Goal: Task Accomplishment & Management: Manage account settings

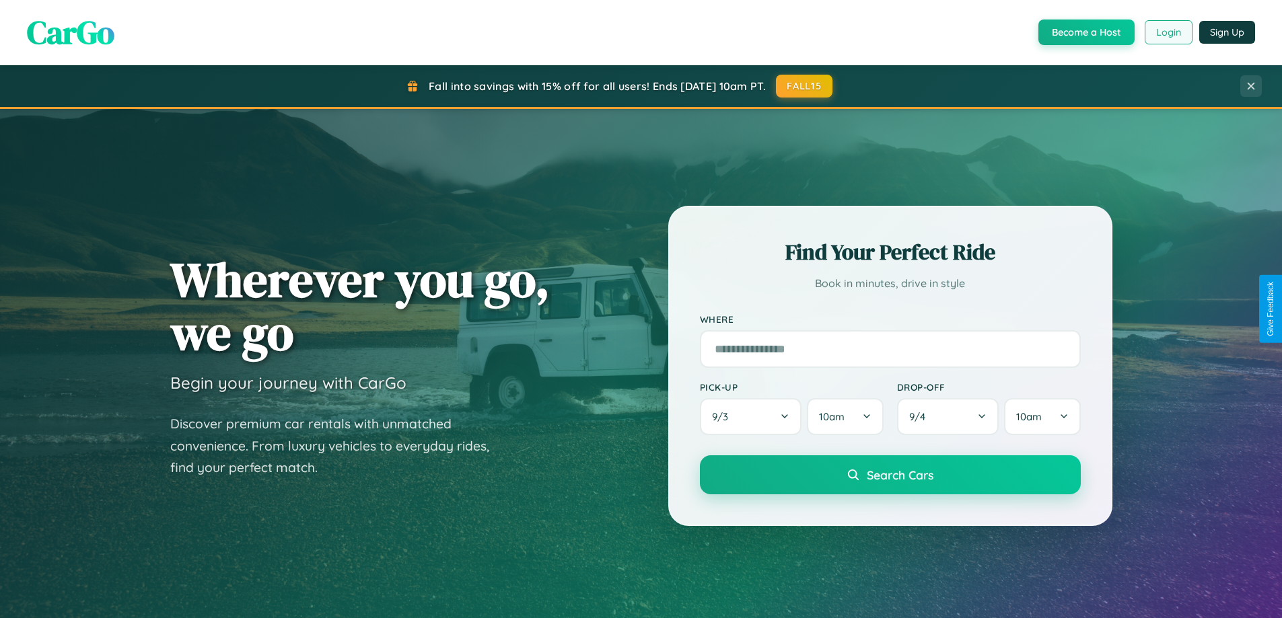
click at [1167, 32] on button "Login" at bounding box center [1169, 32] width 48 height 24
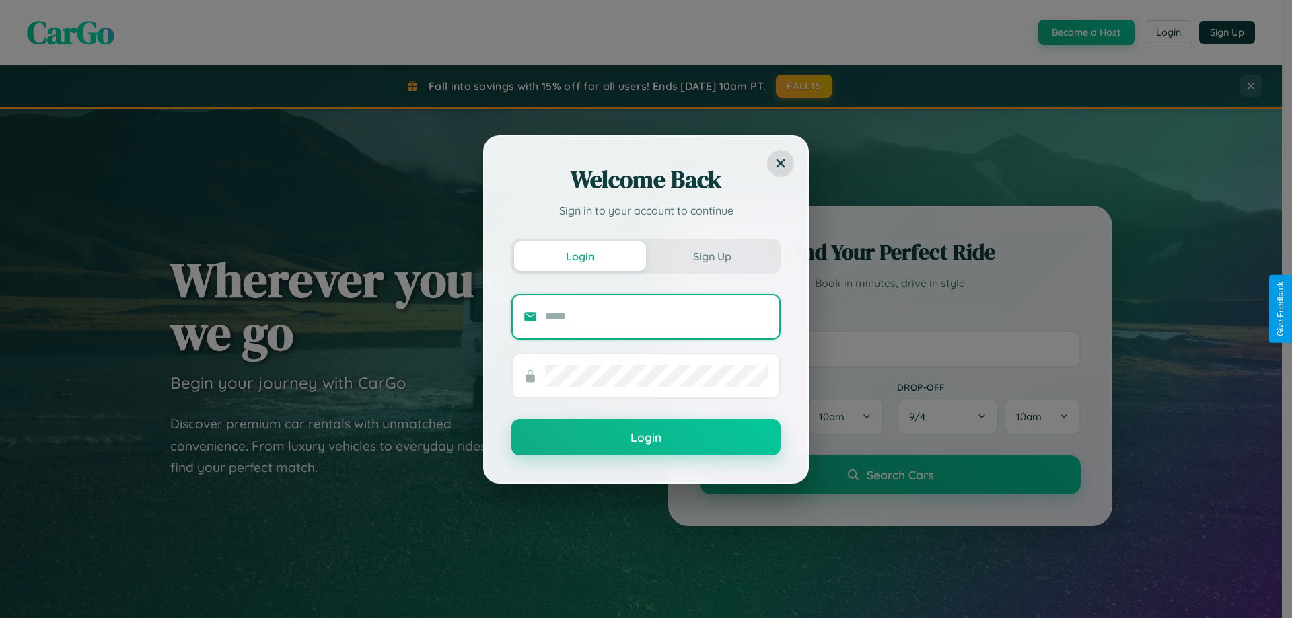
click at [657, 316] on input "text" at bounding box center [656, 317] width 223 height 22
type input "**********"
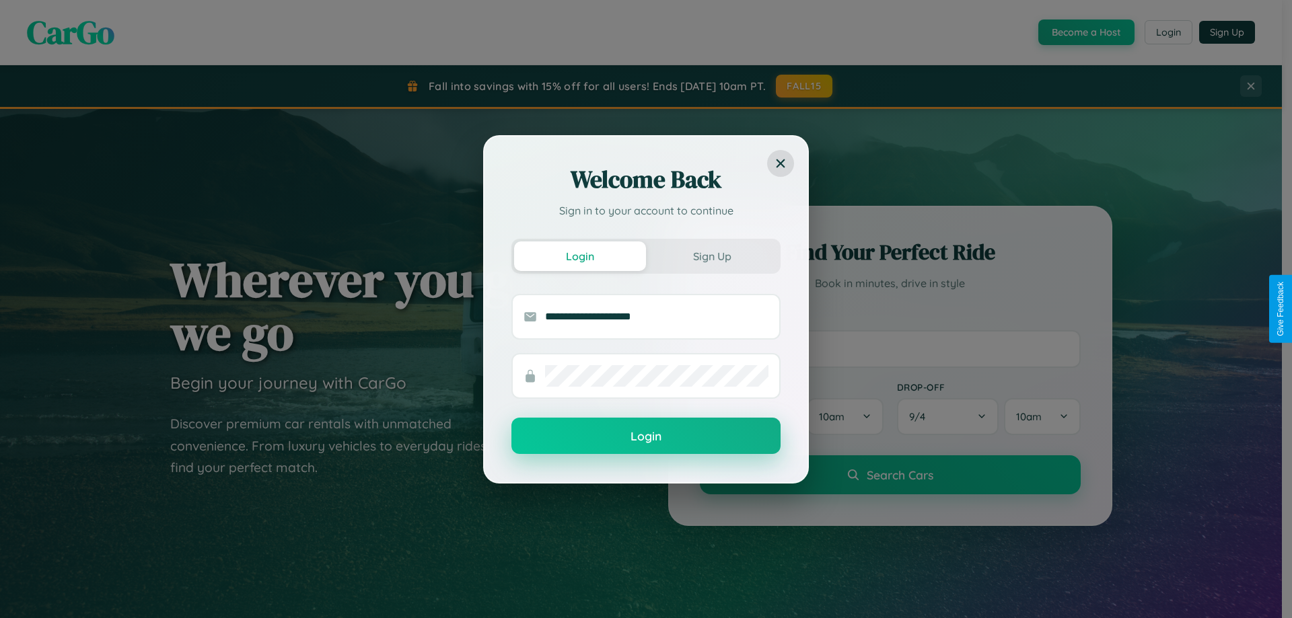
click at [646, 437] on button "Login" at bounding box center [645, 436] width 269 height 36
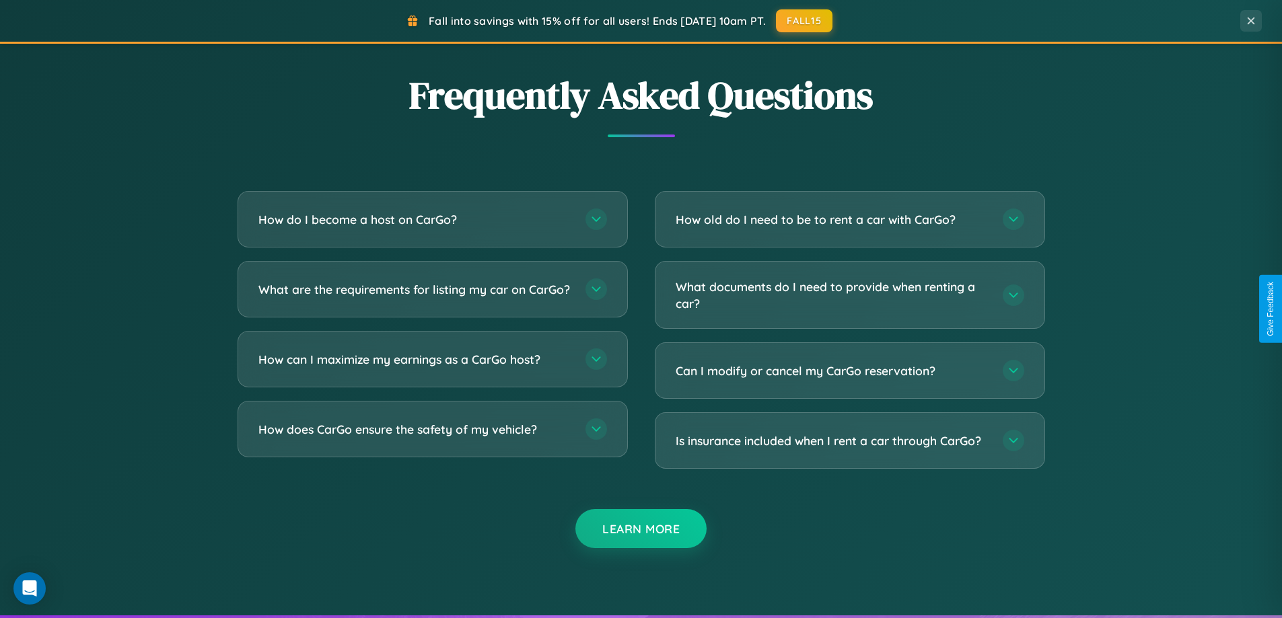
scroll to position [2589, 0]
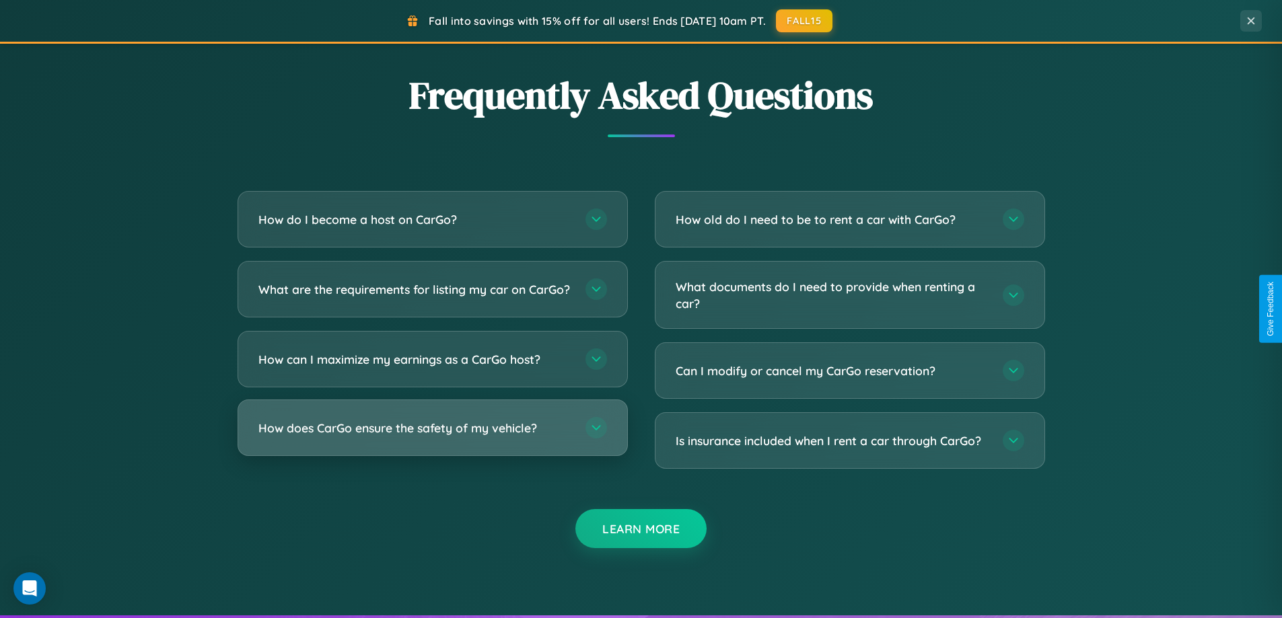
click at [432, 437] on h3 "How does CarGo ensure the safety of my vehicle?" at bounding box center [415, 428] width 314 height 17
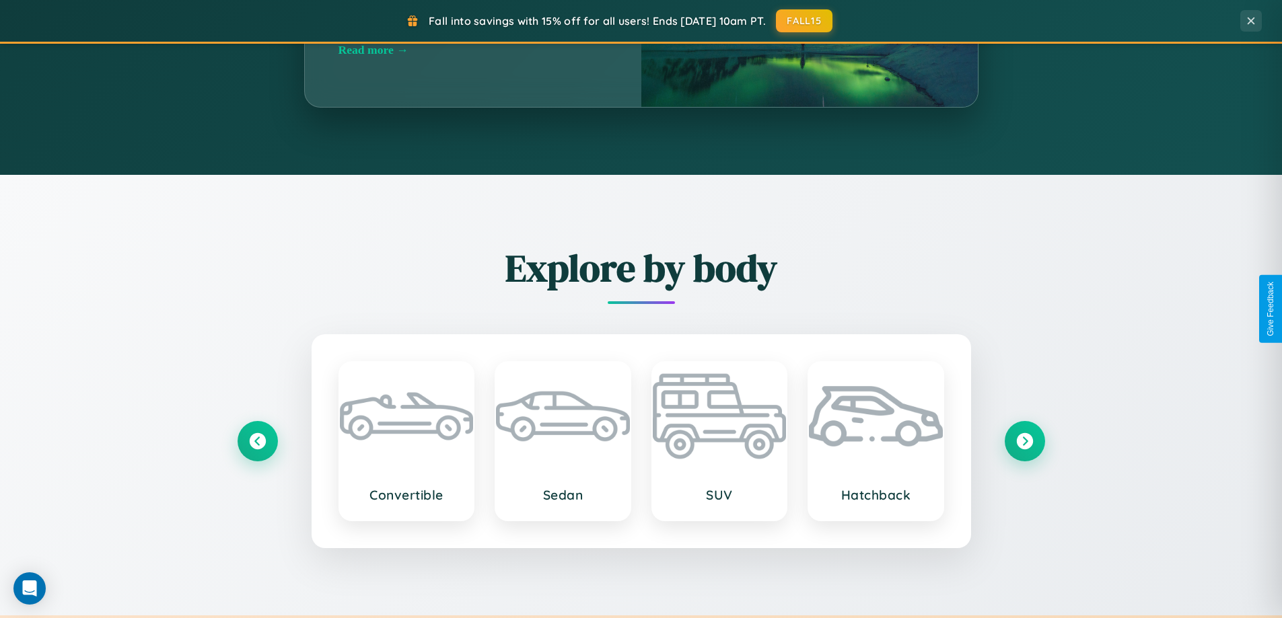
scroll to position [0, 0]
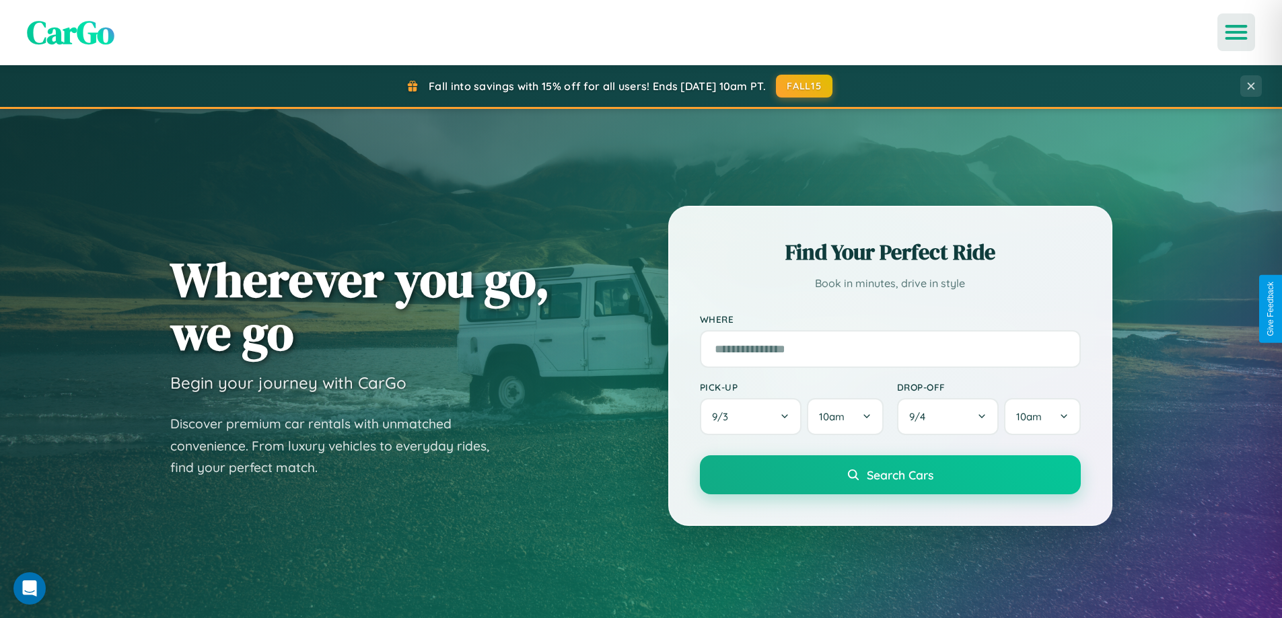
click at [1236, 32] on icon "Open menu" at bounding box center [1237, 32] width 20 height 12
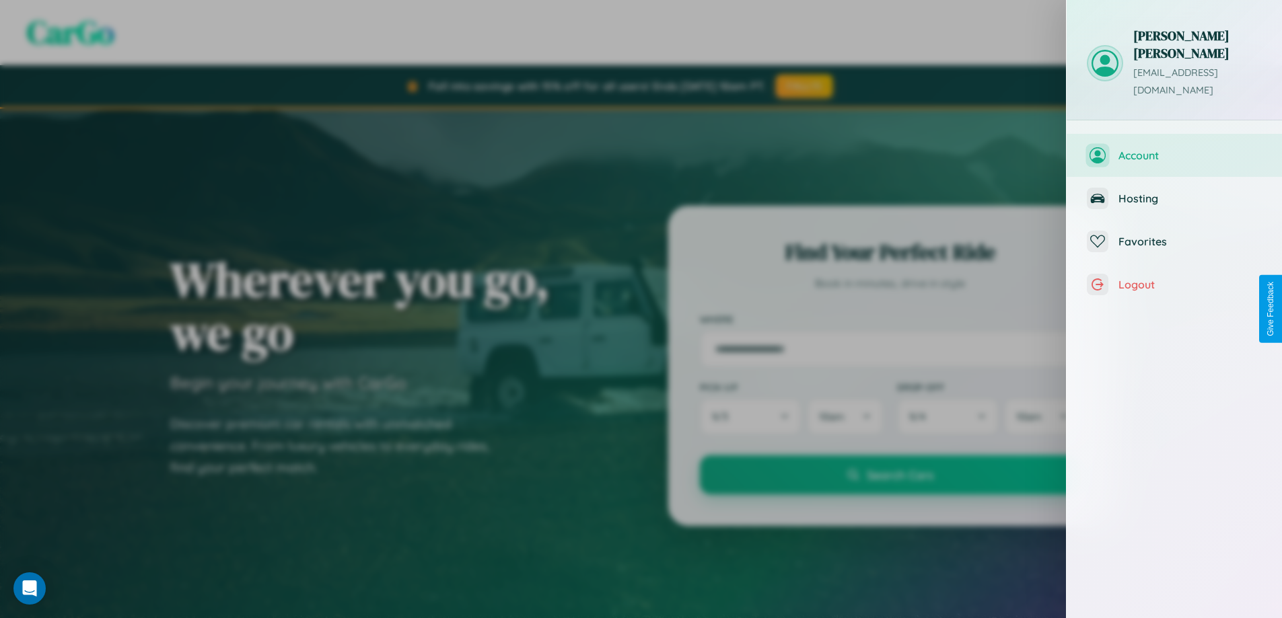
click at [1174, 149] on span "Account" at bounding box center [1189, 155] width 143 height 13
